Goal: Navigation & Orientation: Understand site structure

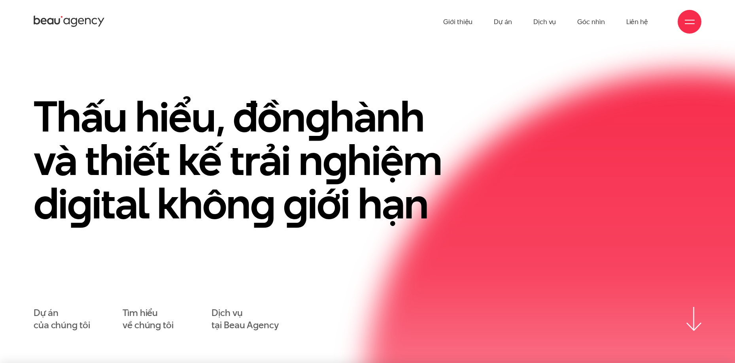
click at [249, 47] on section "Thấu hiểu, đồn g hành và thiết kế trải n g hiệm di g ital khôn g g iới hạn Dự á…" at bounding box center [367, 203] width 735 height 320
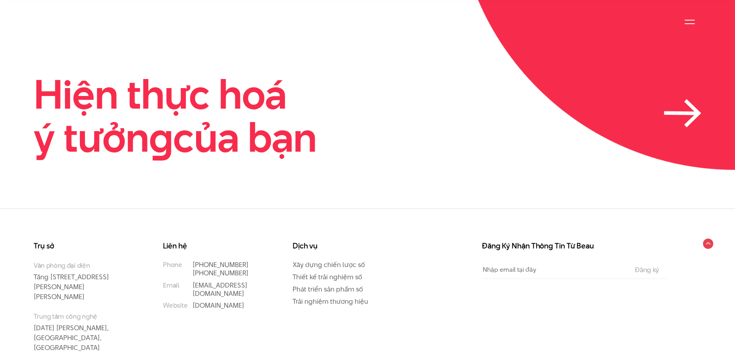
scroll to position [2423, 0]
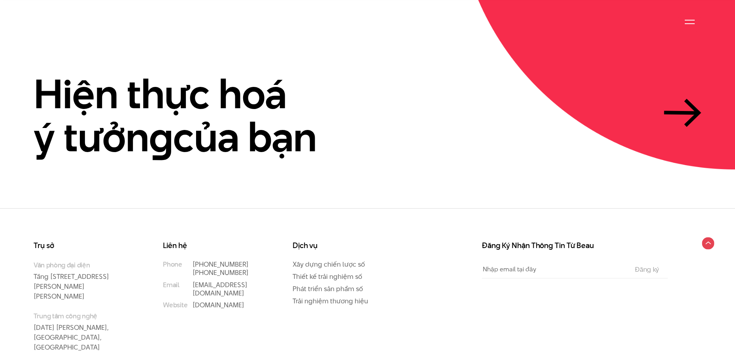
click at [710, 242] on icon at bounding box center [708, 243] width 5 height 2
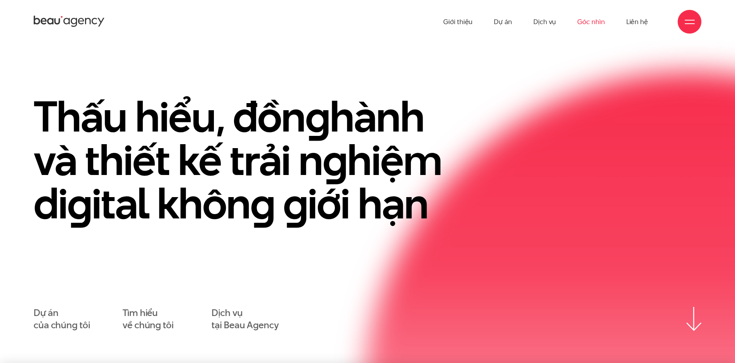
click at [584, 21] on link "Góc nhìn" at bounding box center [590, 21] width 27 height 43
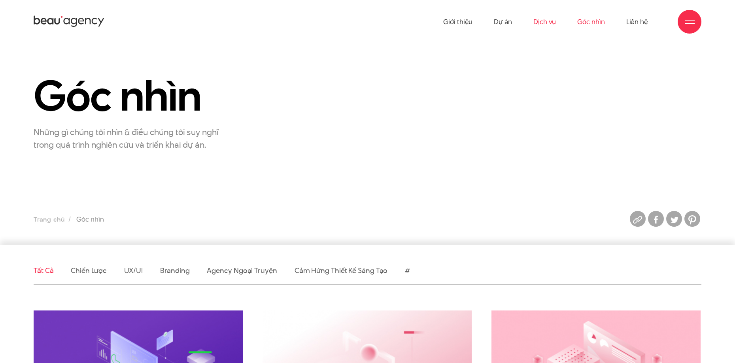
click at [548, 23] on link "Dịch vụ" at bounding box center [544, 21] width 23 height 43
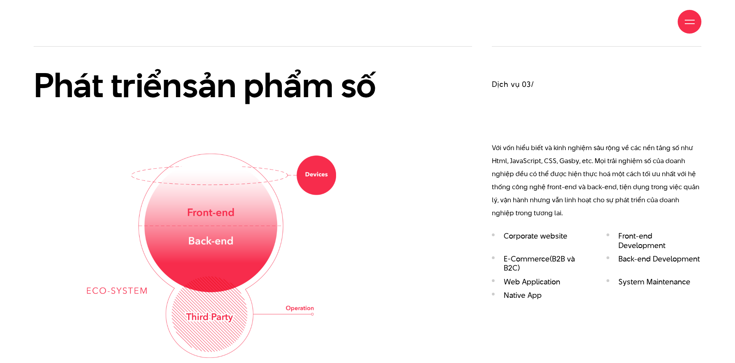
scroll to position [1463, 0]
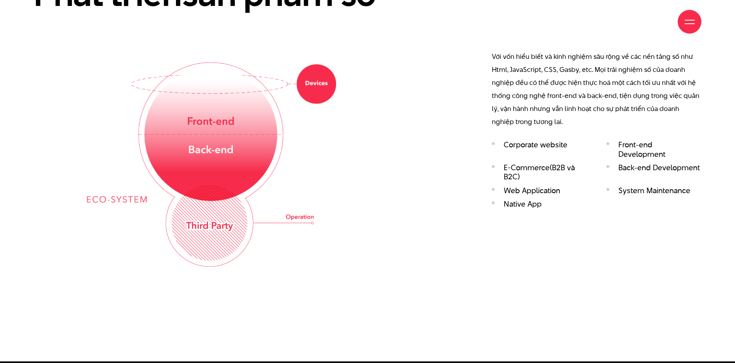
click at [308, 158] on img at bounding box center [211, 164] width 249 height 204
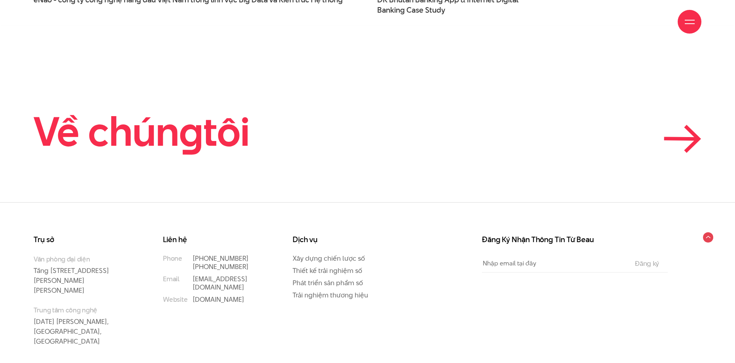
scroll to position [2768, 0]
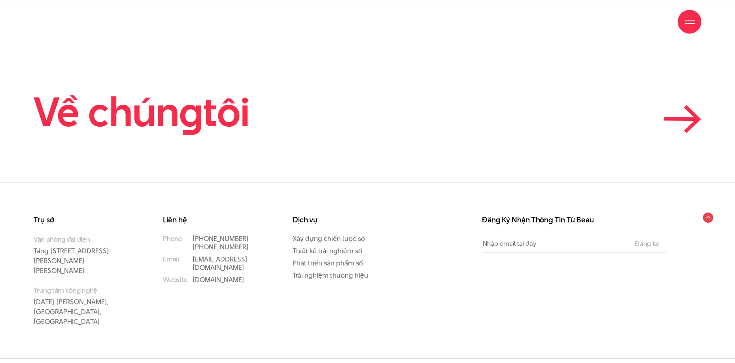
click at [223, 118] on h2 "Về chún g tôi" at bounding box center [142, 111] width 216 height 43
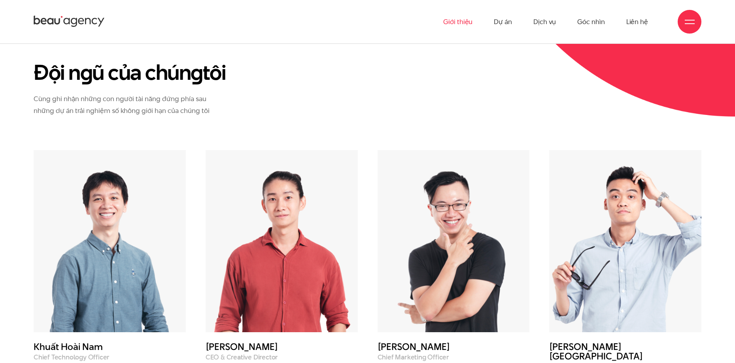
scroll to position [2768, 0]
click at [287, 166] on img at bounding box center [282, 242] width 152 height 183
drag, startPoint x: 202, startPoint y: 306, endPoint x: 276, endPoint y: 312, distance: 74.2
click at [276, 312] on div "Phạm Hoàng Hà CEO & Creative Director" at bounding box center [282, 261] width 172 height 221
drag, startPoint x: 278, startPoint y: 319, endPoint x: 212, endPoint y: 302, distance: 68.2
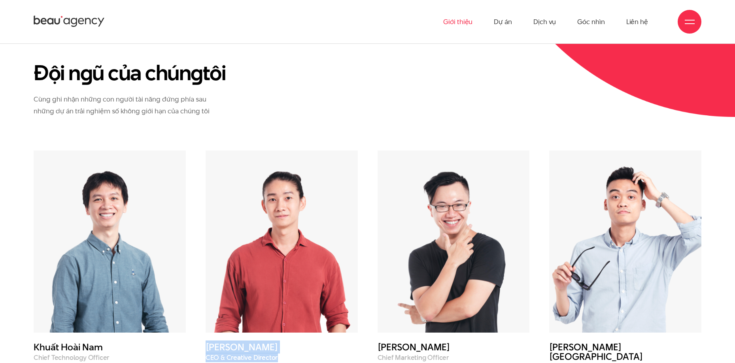
click at [200, 299] on div "Phạm Hoàng Hà CEO & Creative Director" at bounding box center [282, 261] width 172 height 221
click at [63, 16] on icon at bounding box center [69, 22] width 71 height 14
